Goal: Ask a question

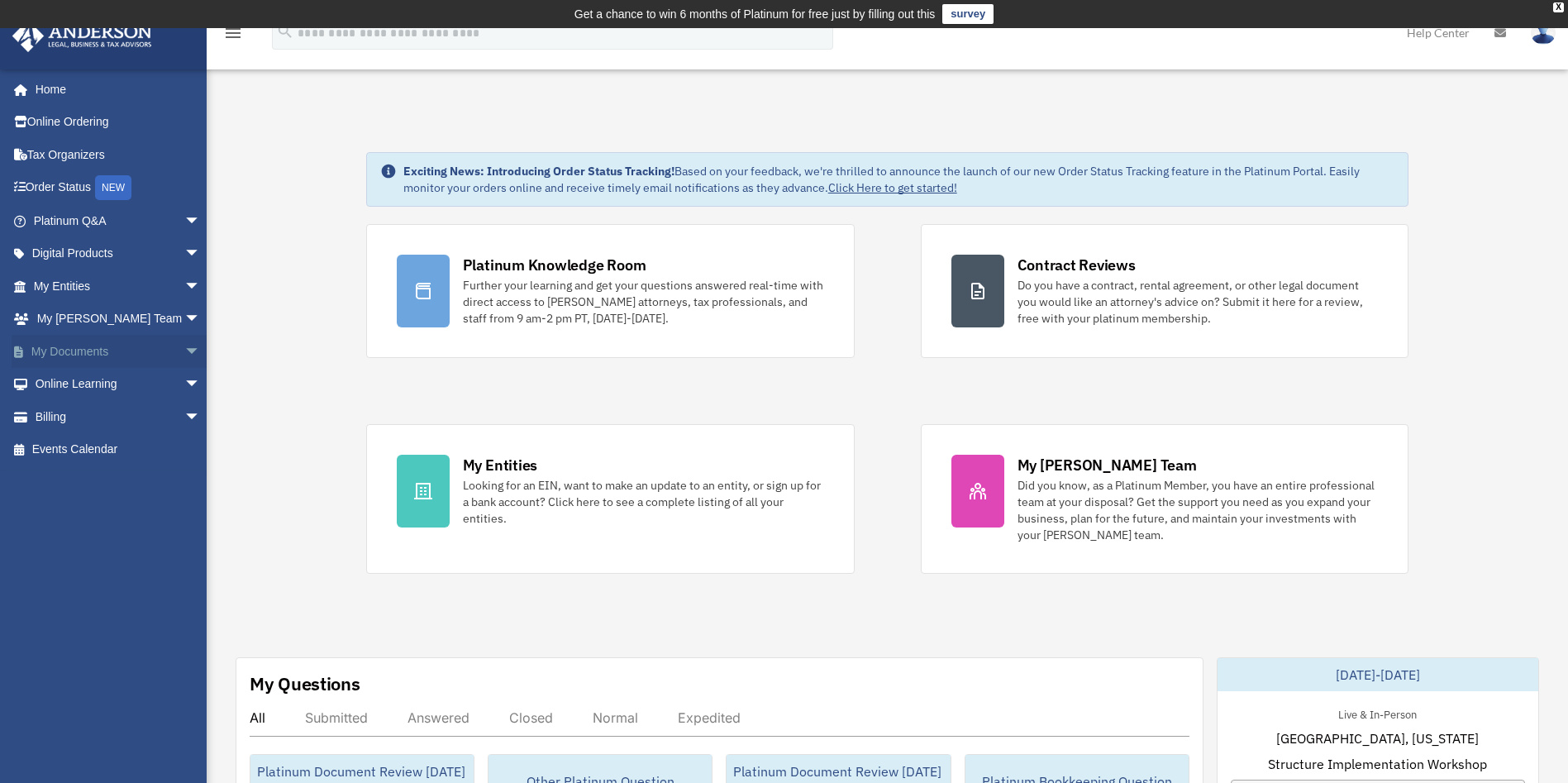
click at [184, 356] on span "arrow_drop_down" at bounding box center [200, 351] width 33 height 34
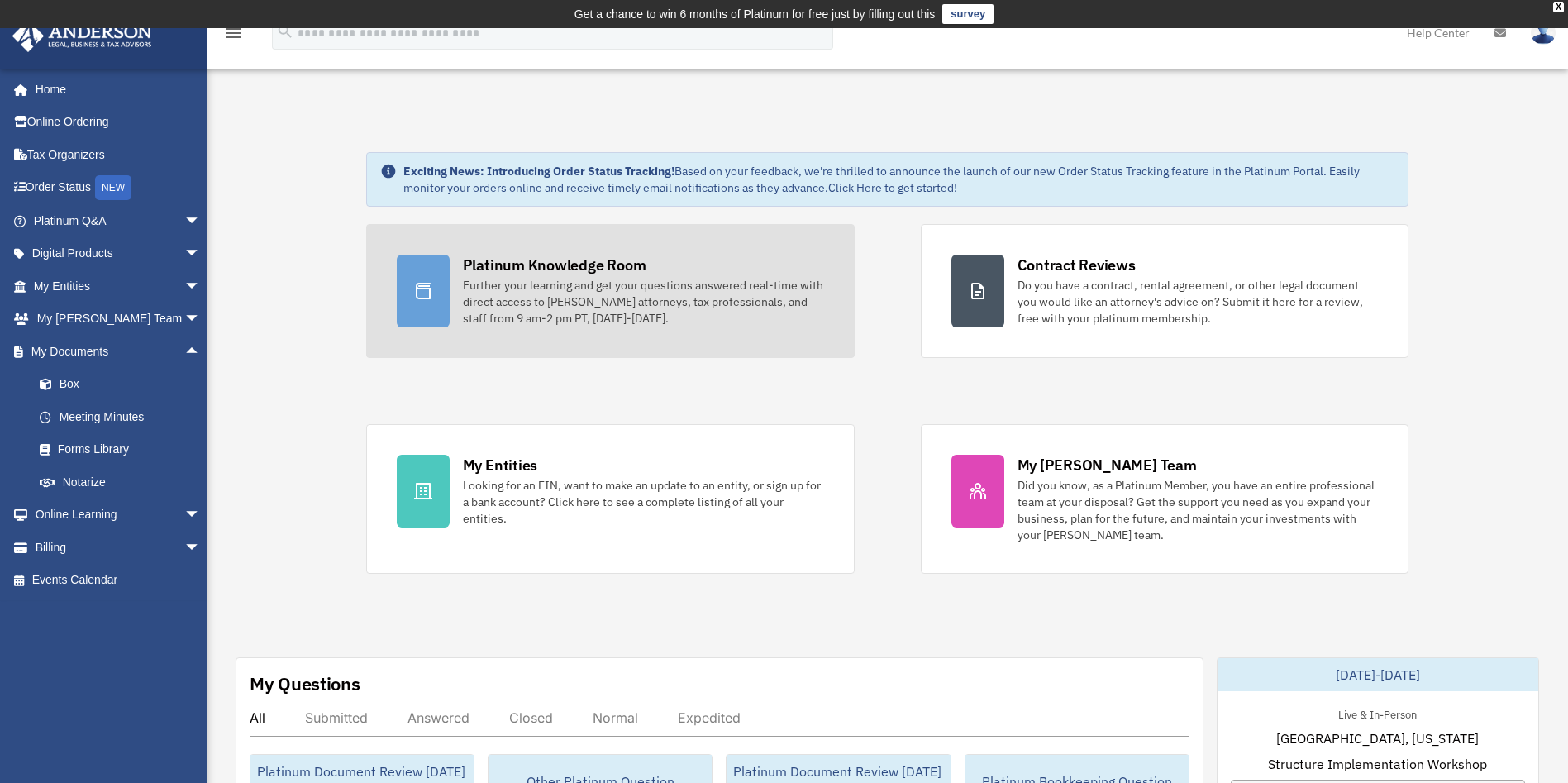
click at [765, 285] on div "Further your learning and get your questions answered real-time with direct acc…" at bounding box center [644, 301] width 361 height 49
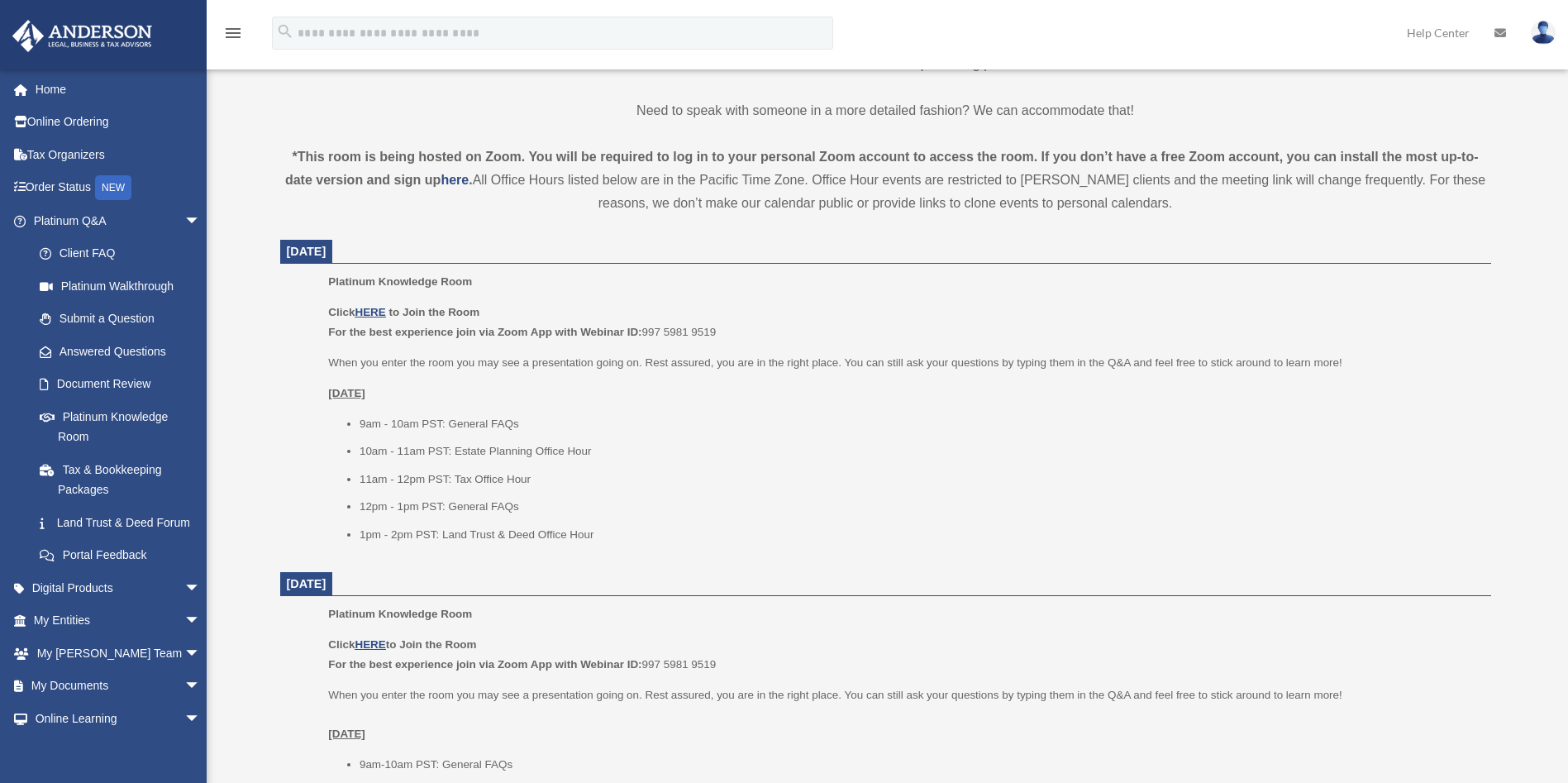
scroll to position [524, 0]
drag, startPoint x: 645, startPoint y: 360, endPoint x: 670, endPoint y: 360, distance: 25.0
click at [670, 360] on p "When you enter the room you may see a presentation going on. Rest assured, you …" at bounding box center [904, 362] width 1151 height 20
click at [676, 360] on p "When you enter the room you may see a presentation going on. Rest assured, you …" at bounding box center [904, 362] width 1151 height 20
drag, startPoint x: 646, startPoint y: 360, endPoint x: 676, endPoint y: 359, distance: 30.0
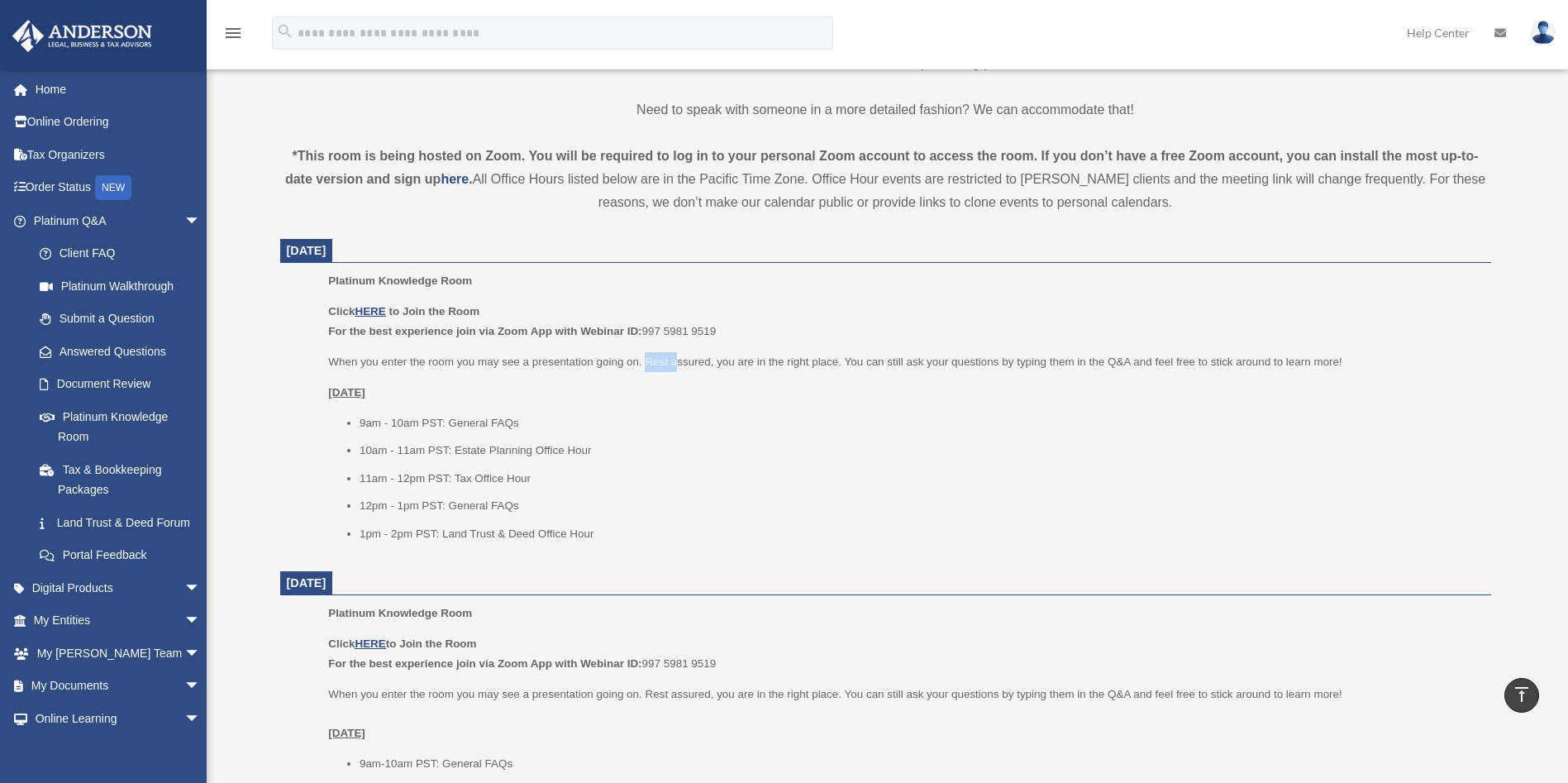
click at [676, 359] on p "When you enter the room you may see a presentation going on. Rest assured, you …" at bounding box center [904, 362] width 1151 height 20
click at [685, 360] on p "When you enter the room you may see a presentation going on. Rest assured, you …" at bounding box center [904, 362] width 1151 height 20
drag, startPoint x: 648, startPoint y: 361, endPoint x: 695, endPoint y: 357, distance: 47.2
click at [695, 357] on p "When you enter the room you may see a presentation going on. Rest assured, you …" at bounding box center [904, 362] width 1151 height 20
click at [699, 357] on p "When you enter the room you may see a presentation going on. Rest assured, you …" at bounding box center [904, 362] width 1151 height 20
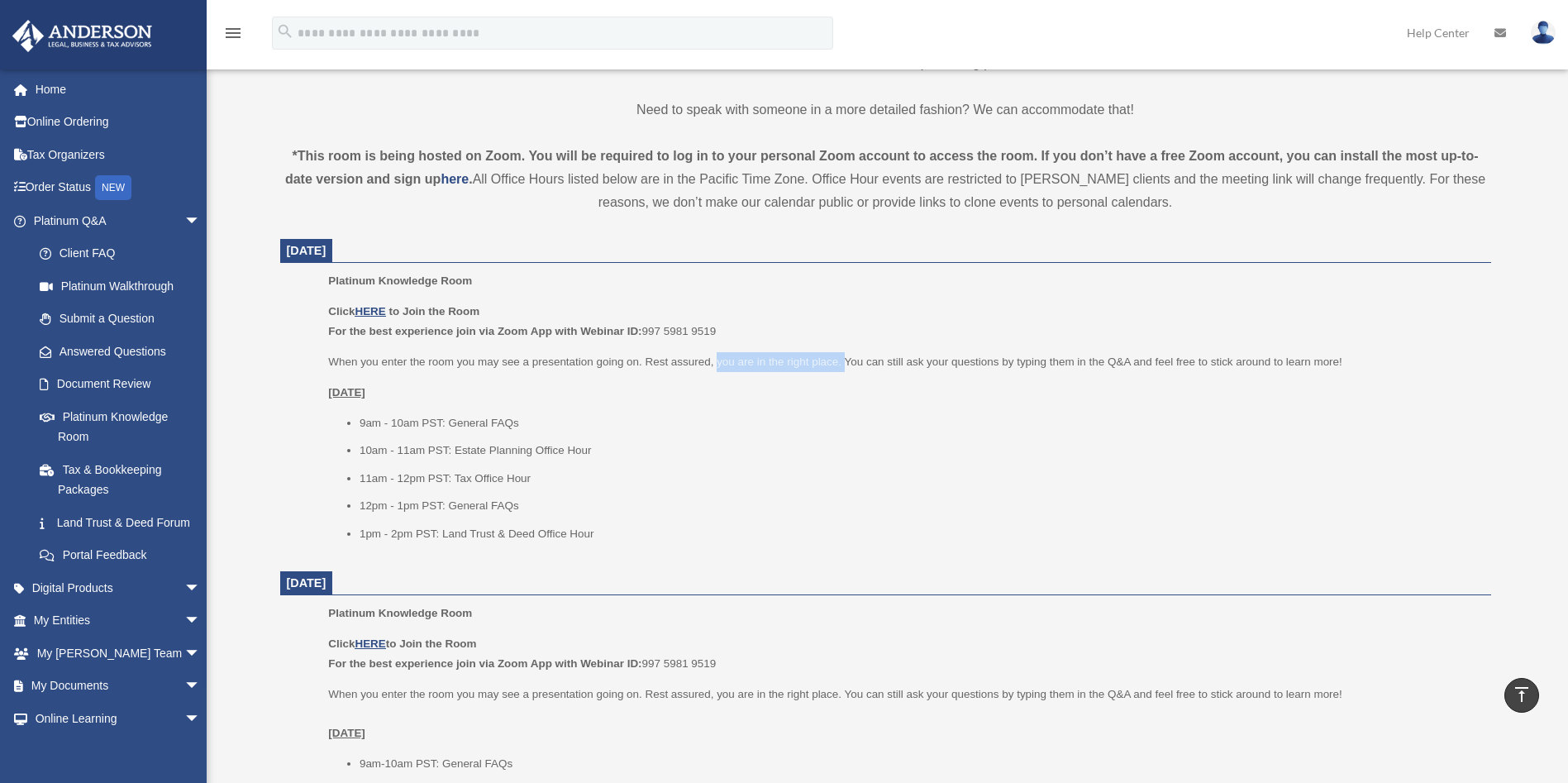
drag, startPoint x: 715, startPoint y: 360, endPoint x: 845, endPoint y: 360, distance: 130.0
click at [845, 360] on p "When you enter the room you may see a presentation going on. Rest assured, you …" at bounding box center [904, 362] width 1151 height 20
click at [856, 364] on p "When you enter the room you may see a presentation going on. Rest assured, you …" at bounding box center [904, 362] width 1151 height 20
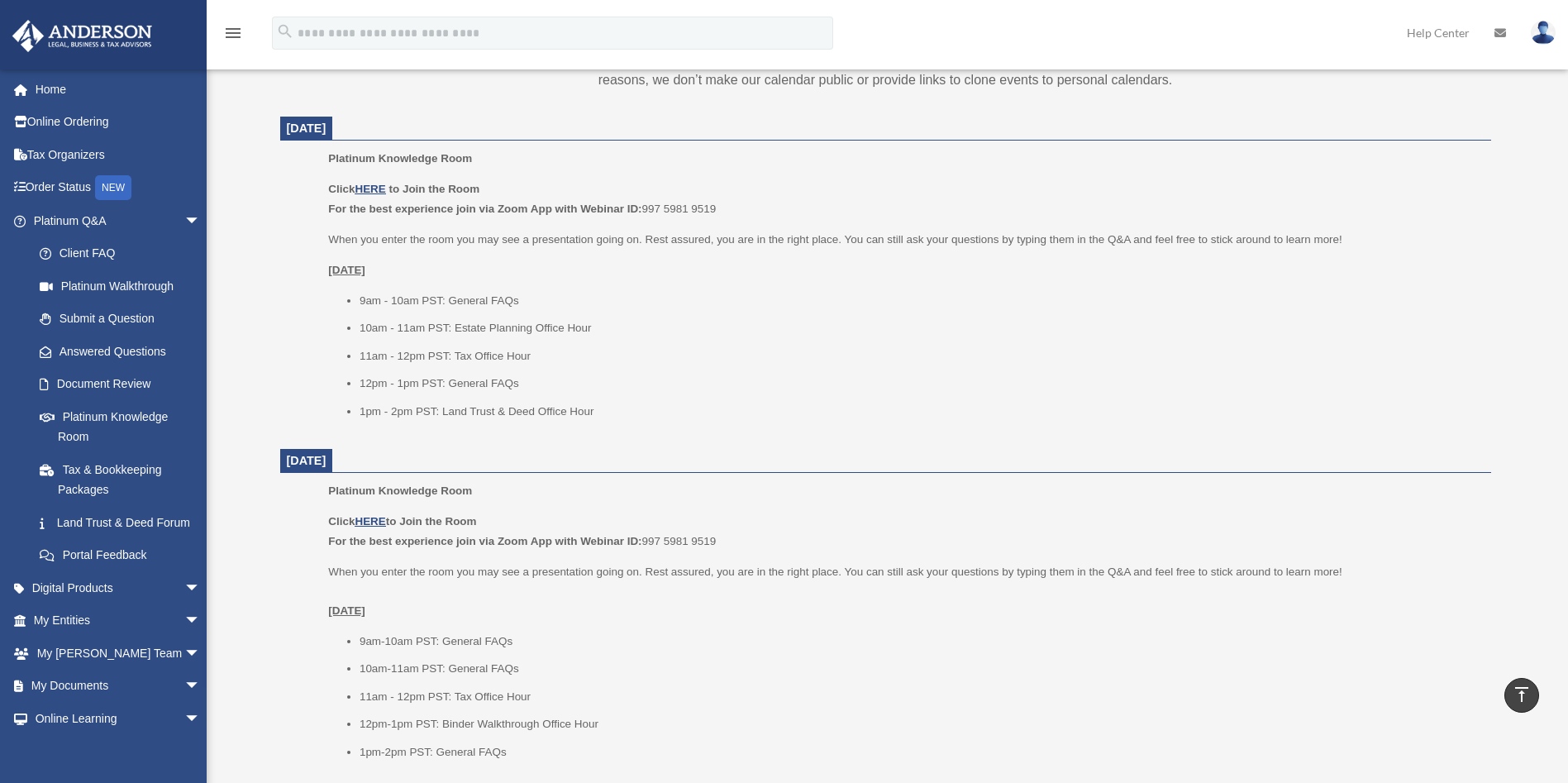
scroll to position [647, 0]
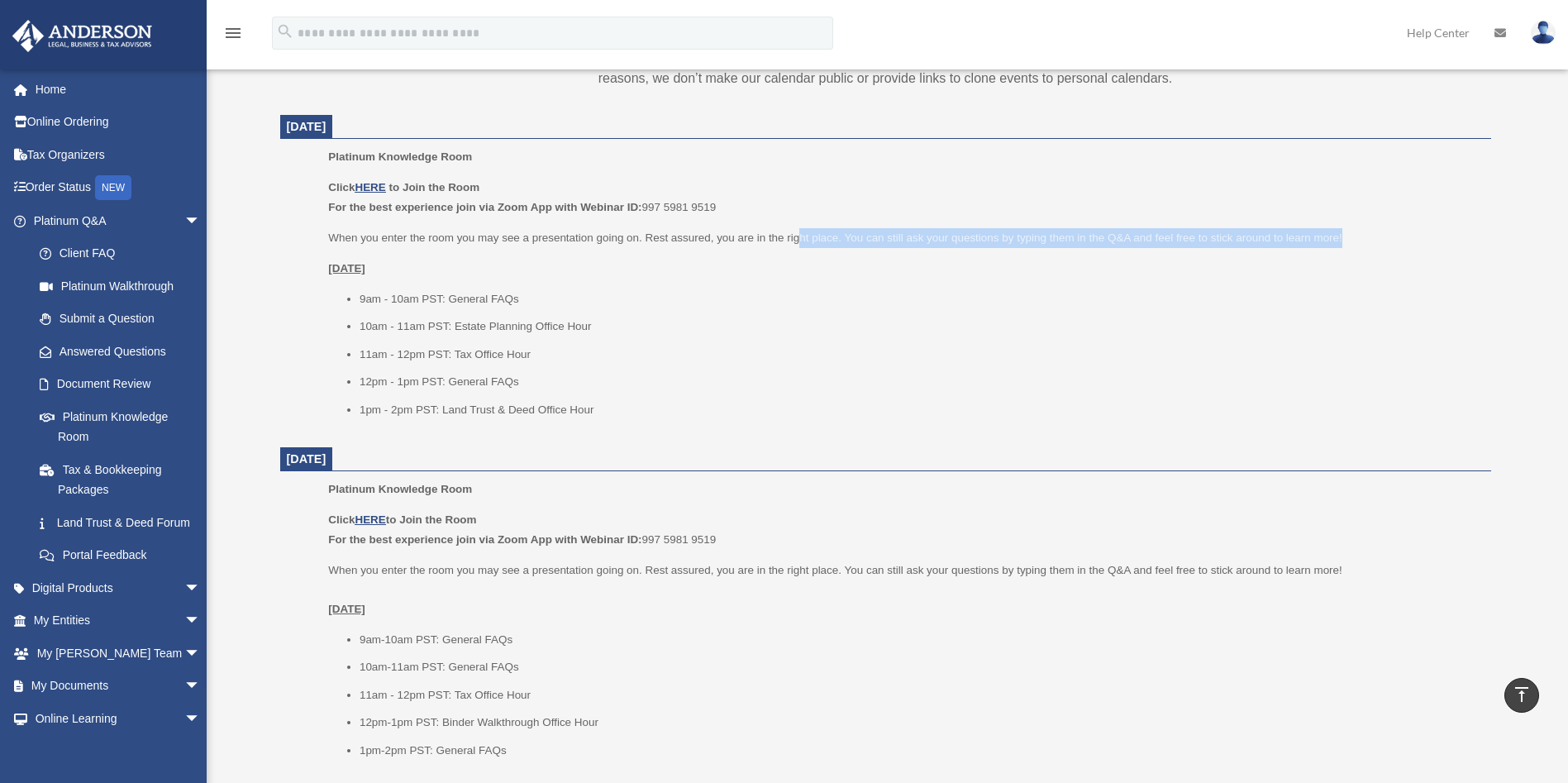
drag, startPoint x: 1343, startPoint y: 238, endPoint x: 800, endPoint y: 242, distance: 543.0
click at [800, 242] on p "When you enter the room you may see a presentation going on. Rest assured, you …" at bounding box center [904, 238] width 1151 height 20
click at [986, 239] on p "When you enter the room you may see a presentation going on. Rest assured, you …" at bounding box center [904, 238] width 1151 height 20
drag, startPoint x: 1355, startPoint y: 232, endPoint x: 1064, endPoint y: 236, distance: 291.0
click at [1064, 236] on p "When you enter the room you may see a presentation going on. Rest assured, you …" at bounding box center [904, 238] width 1151 height 20
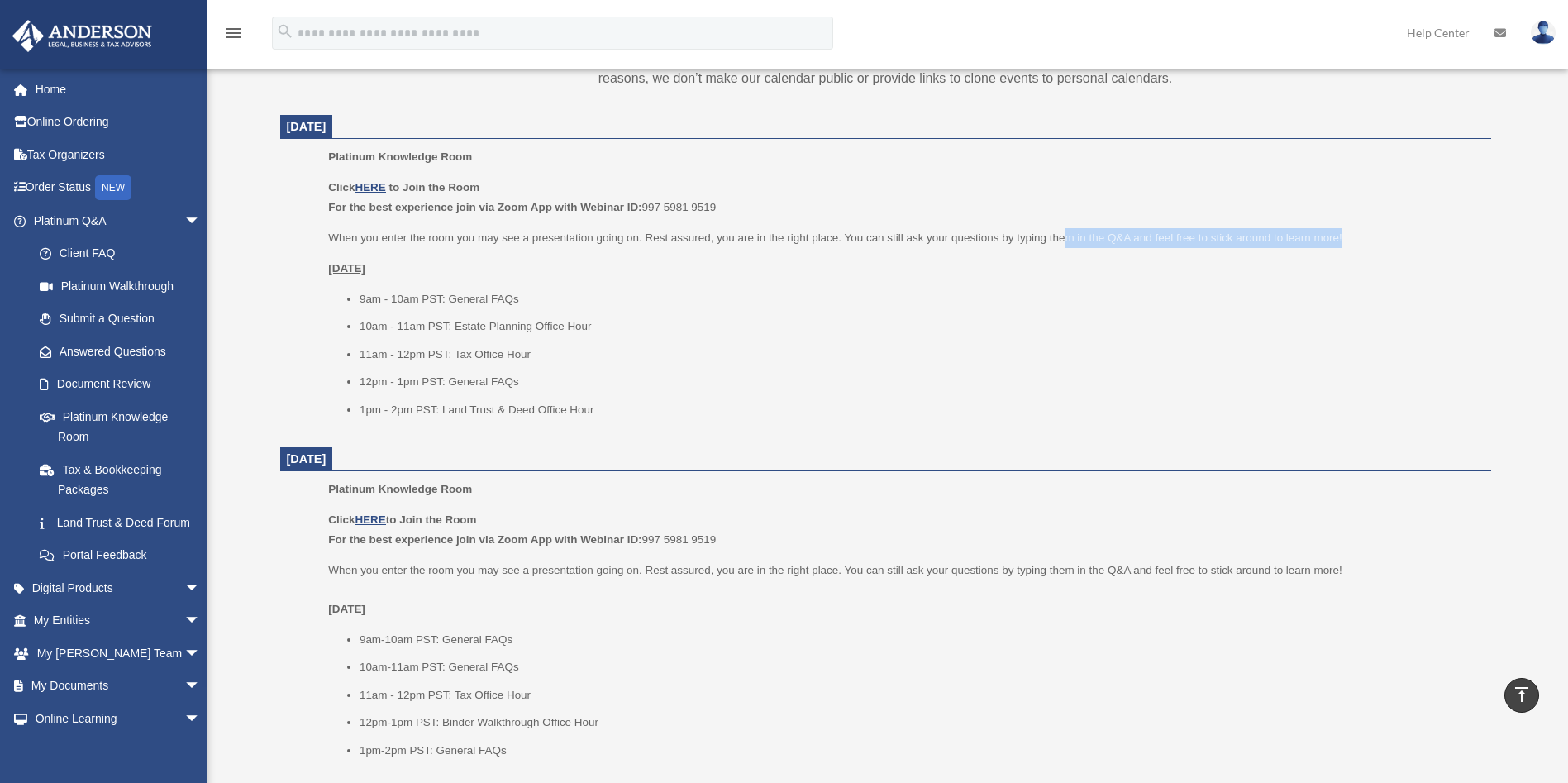
click at [1064, 236] on p "When you enter the room you may see a presentation going on. Rest assured, you …" at bounding box center [904, 238] width 1151 height 20
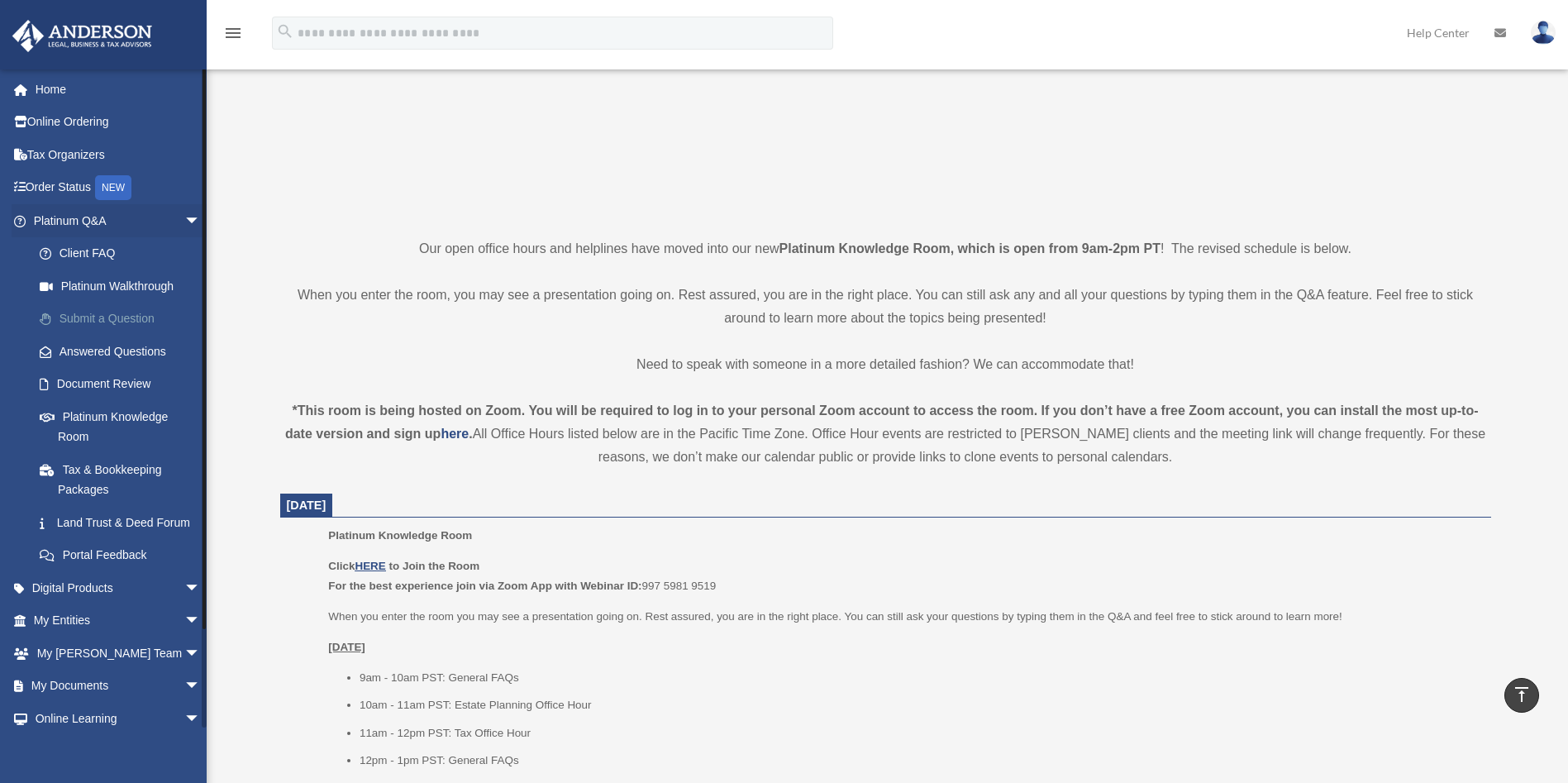
scroll to position [28, 0]
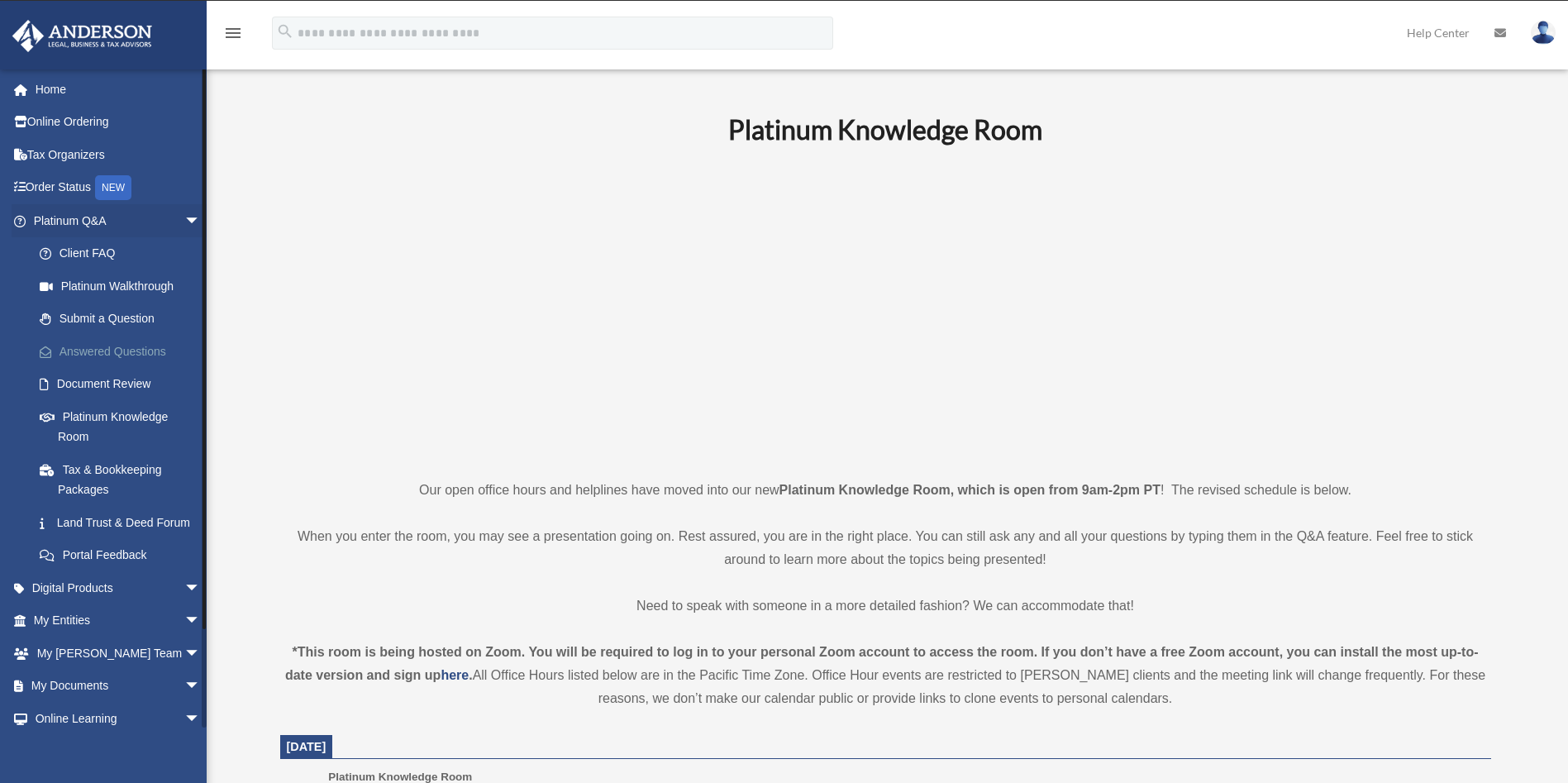
click at [131, 347] on link "Answered Questions" at bounding box center [124, 351] width 202 height 33
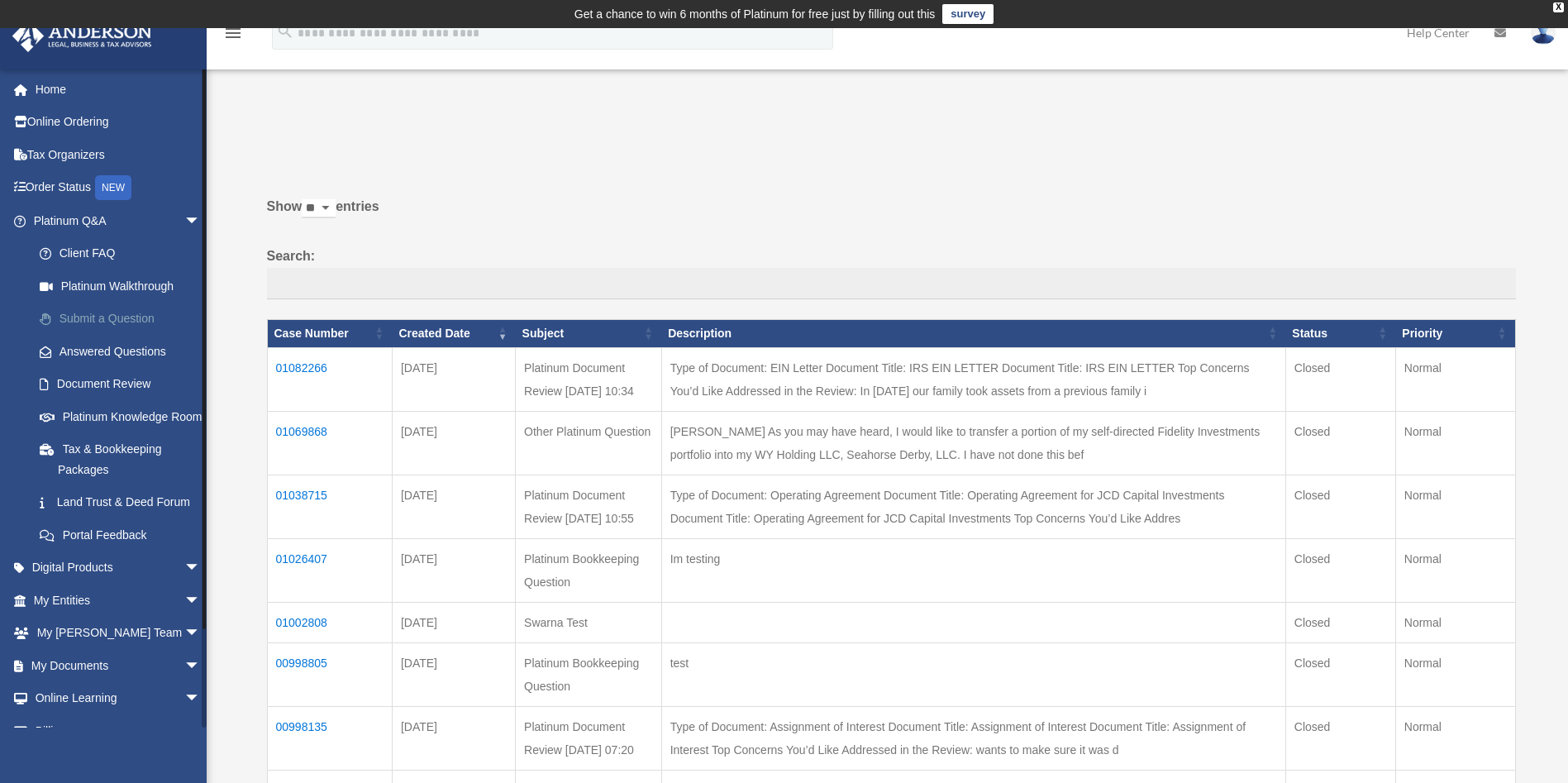
click at [122, 315] on link "Submit a Question" at bounding box center [124, 319] width 202 height 33
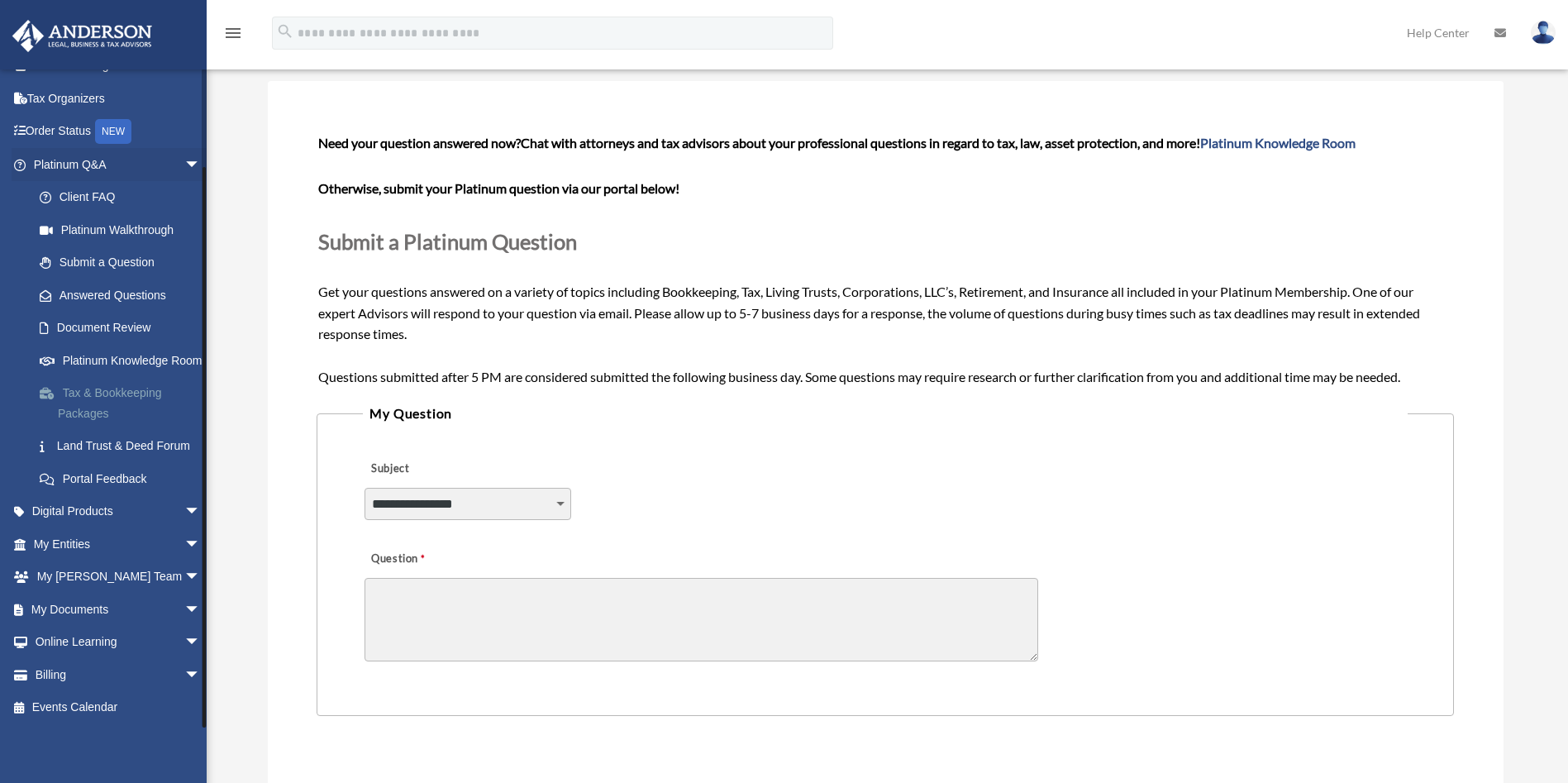
scroll to position [124, 0]
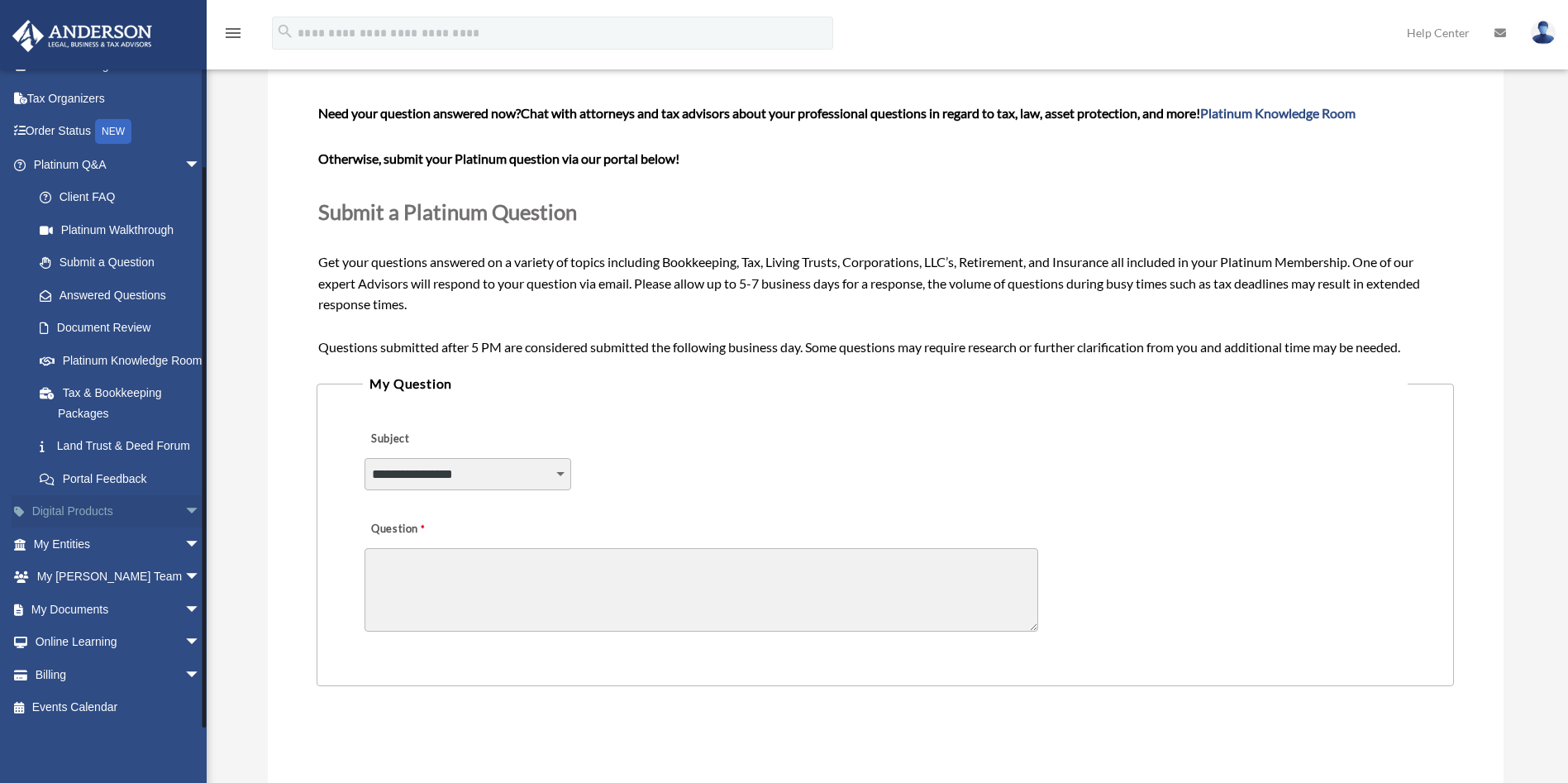
click at [184, 510] on span "arrow_drop_down" at bounding box center [200, 512] width 33 height 34
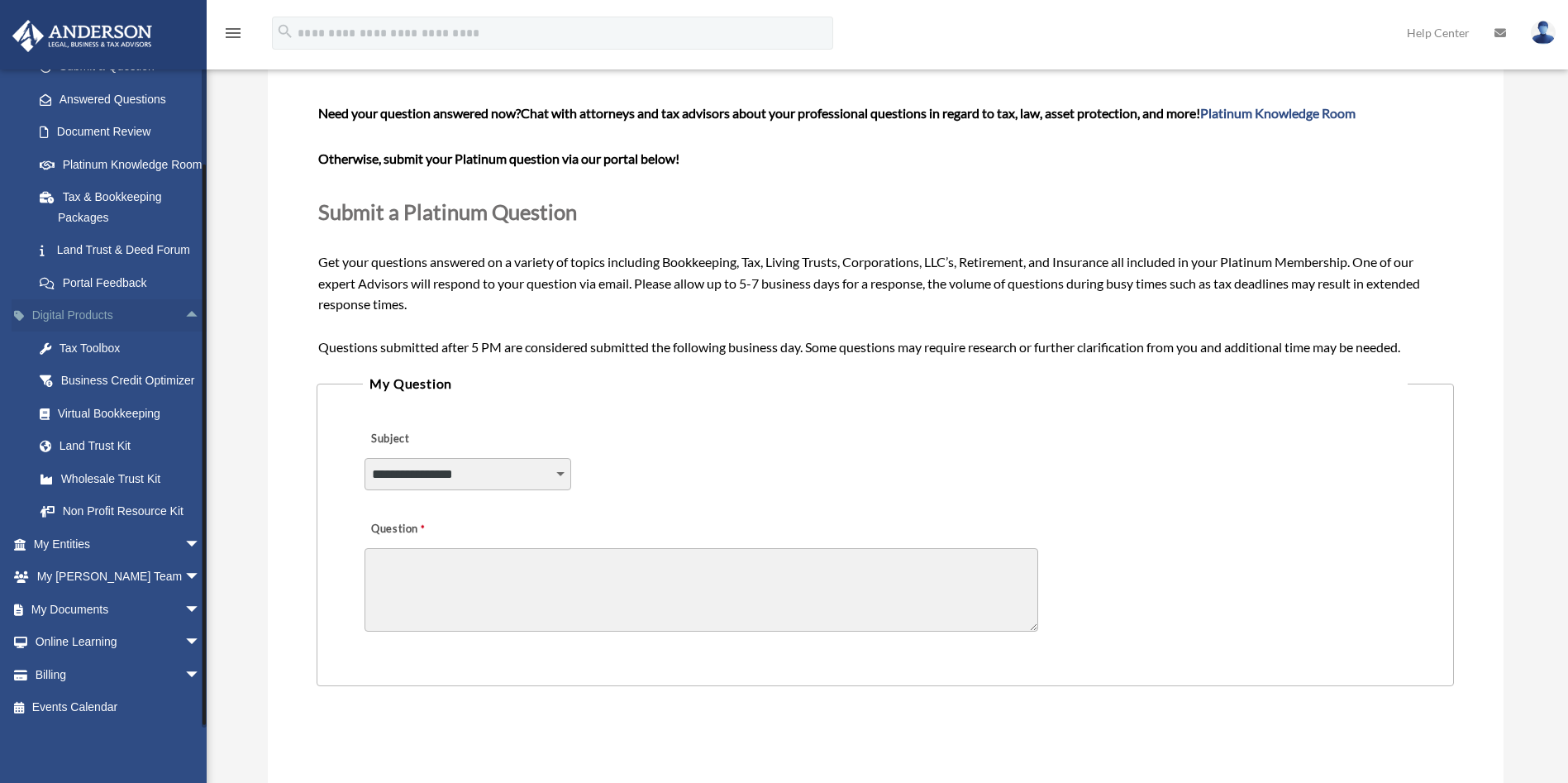
scroll to position [314, 0]
click at [184, 597] on span "arrow_drop_down" at bounding box center [200, 609] width 33 height 34
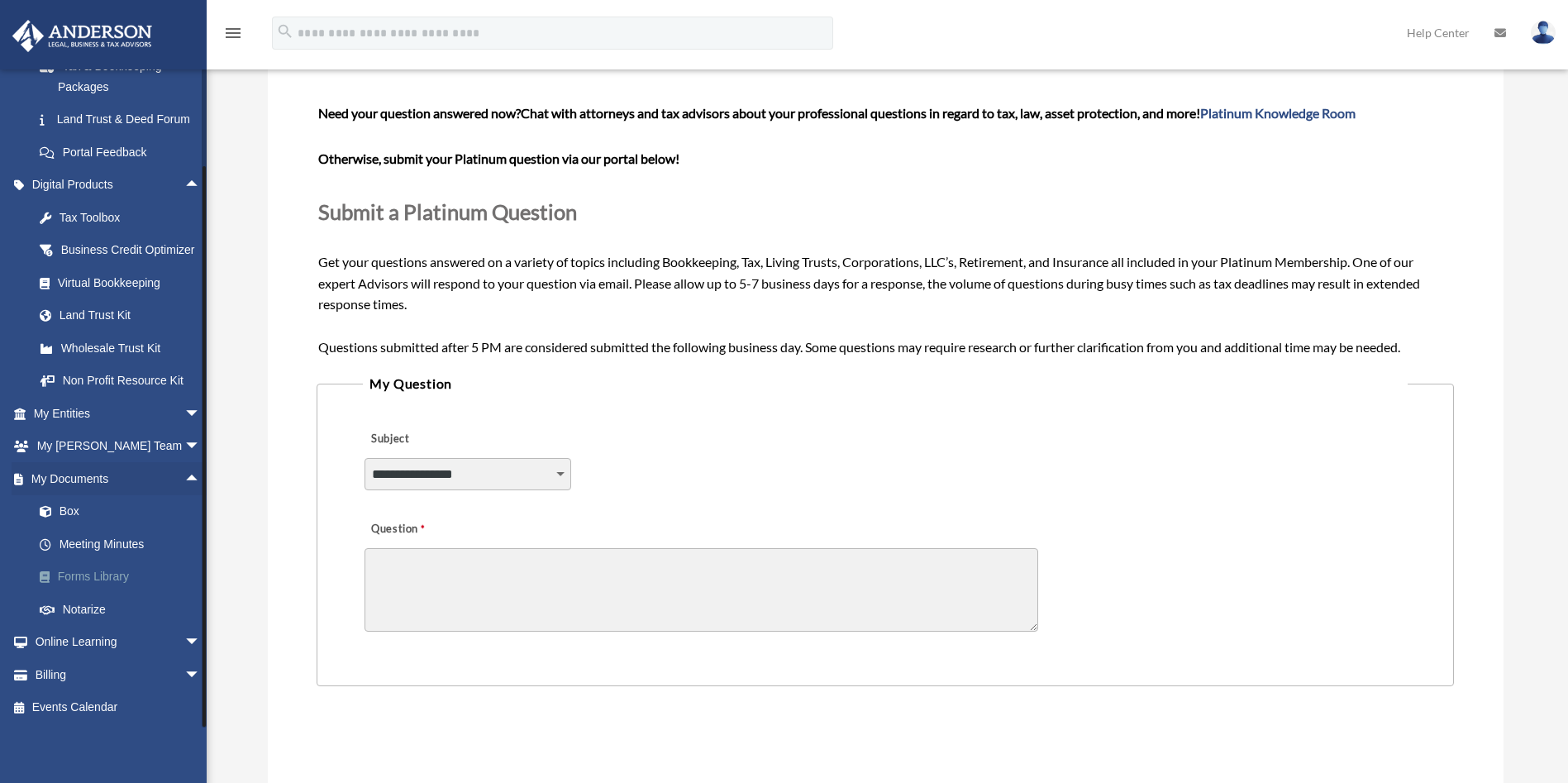
scroll to position [444, 0]
